Goal: Find specific page/section: Find specific page/section

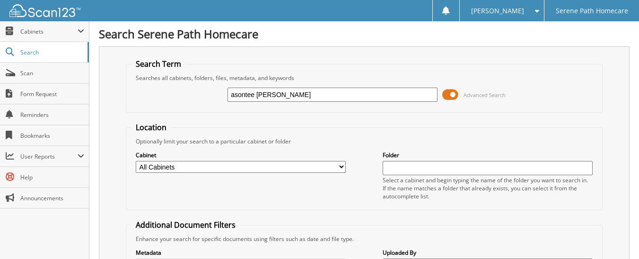
type input "asontee [PERSON_NAME]"
click at [279, 119] on form "Search Term Searches all cabinets, folders, files, metadata, and keywords asont…" at bounding box center [364, 236] width 477 height 354
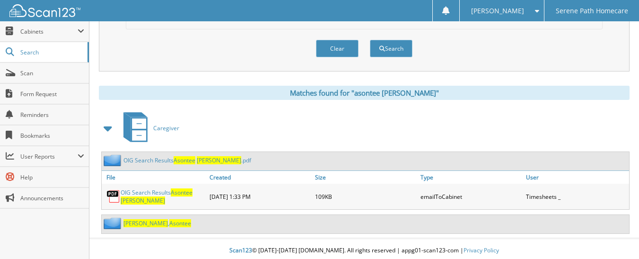
scroll to position [349, 0]
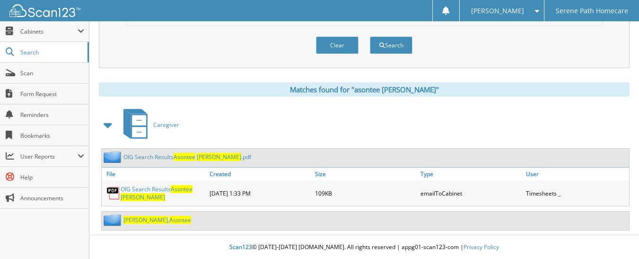
click at [112, 222] on img at bounding box center [114, 220] width 20 height 12
click at [143, 221] on span "Lovelace" at bounding box center [146, 220] width 44 height 8
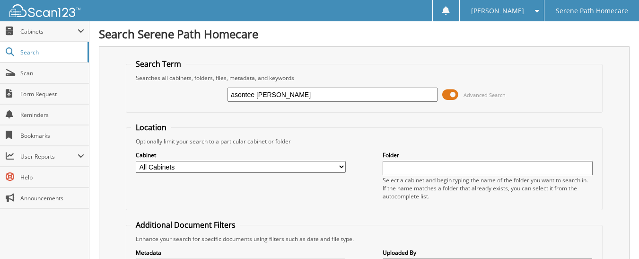
click at [348, 132] on fieldset "Location Optionally limit your search to a particular cabinet or folder Cabinet…" at bounding box center [364, 166] width 477 height 88
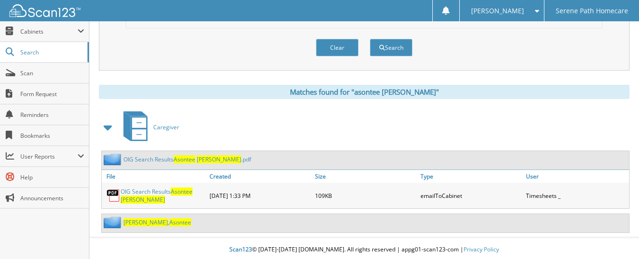
scroll to position [349, 0]
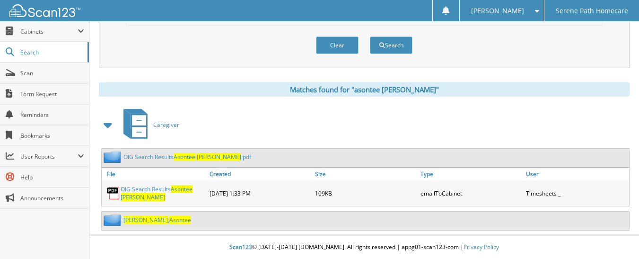
click at [112, 221] on img at bounding box center [114, 220] width 20 height 12
click at [144, 223] on span "Lovelace" at bounding box center [146, 220] width 44 height 8
